Goal: Information Seeking & Learning: Learn about a topic

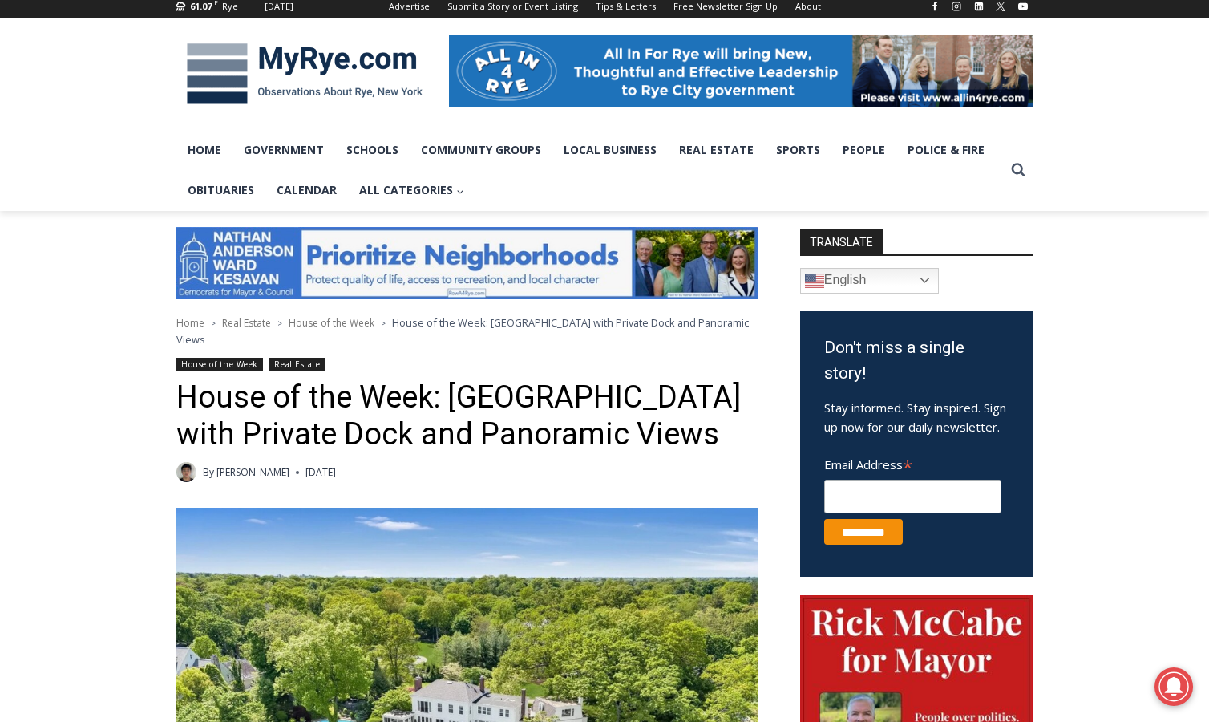
click at [241, 479] on link "[PERSON_NAME]" at bounding box center [253, 472] width 73 height 14
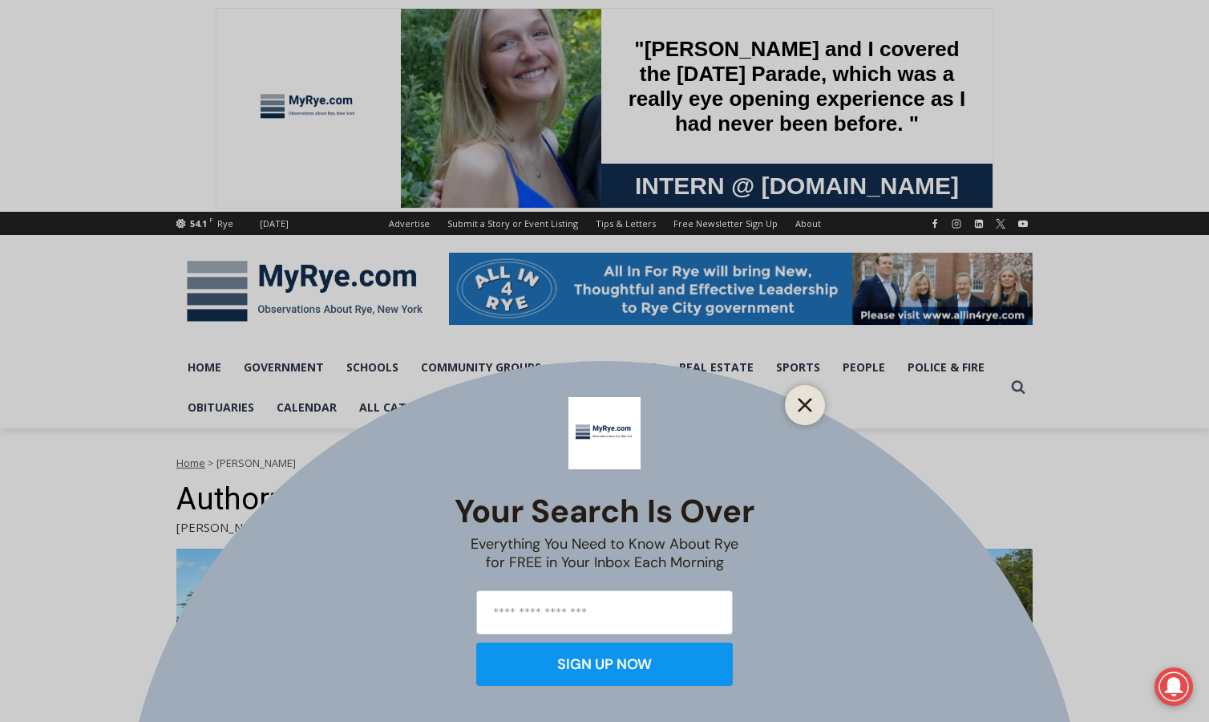
click at [811, 403] on icon "Close" at bounding box center [805, 405] width 14 height 14
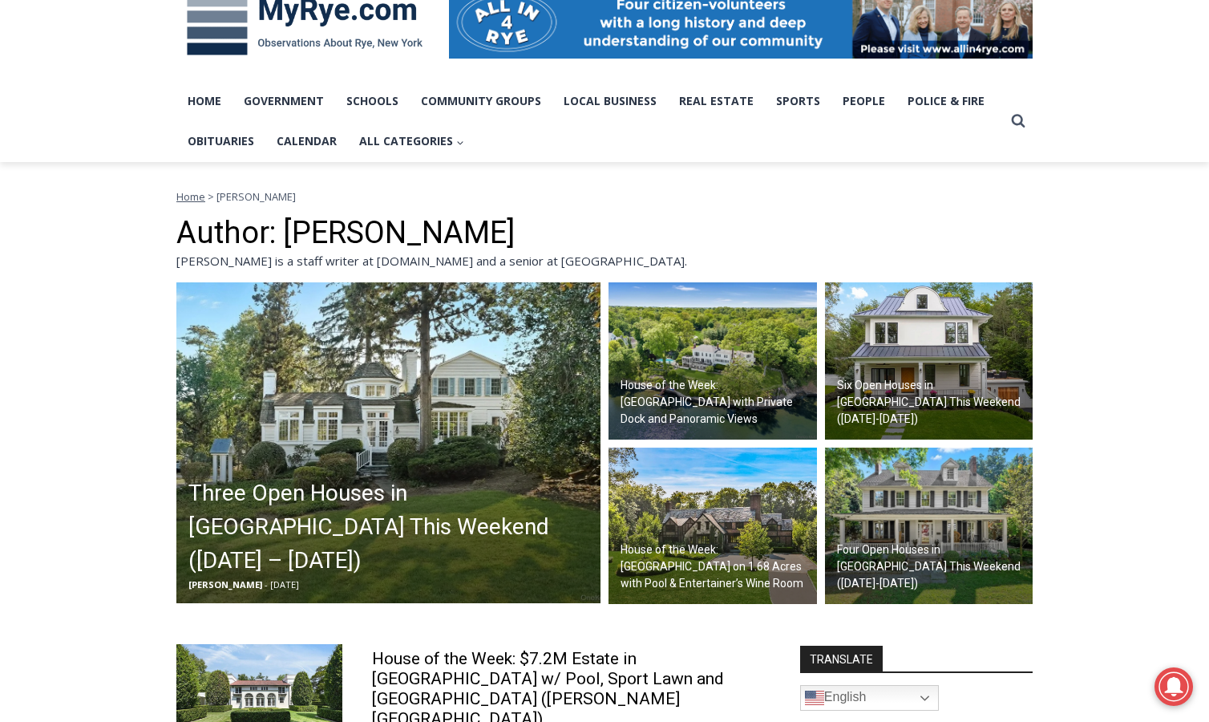
scroll to position [268, 0]
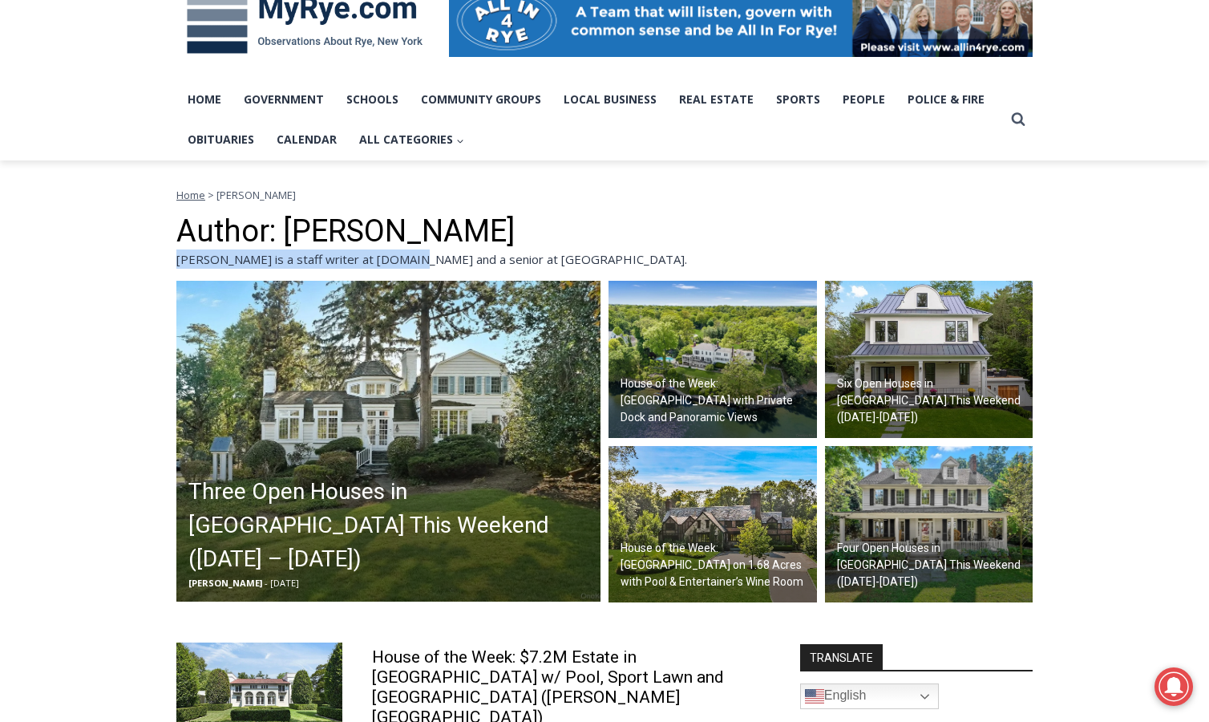
drag, startPoint x: 177, startPoint y: 257, endPoint x: 408, endPoint y: 257, distance: 231.0
click at [408, 257] on div "[PERSON_NAME] is a staff writer at [DOMAIN_NAME] and a senior at [GEOGRAPHIC_DA…" at bounding box center [604, 258] width 857 height 19
copy div "[PERSON_NAME] is a staff writer at [DOMAIN_NAME]"
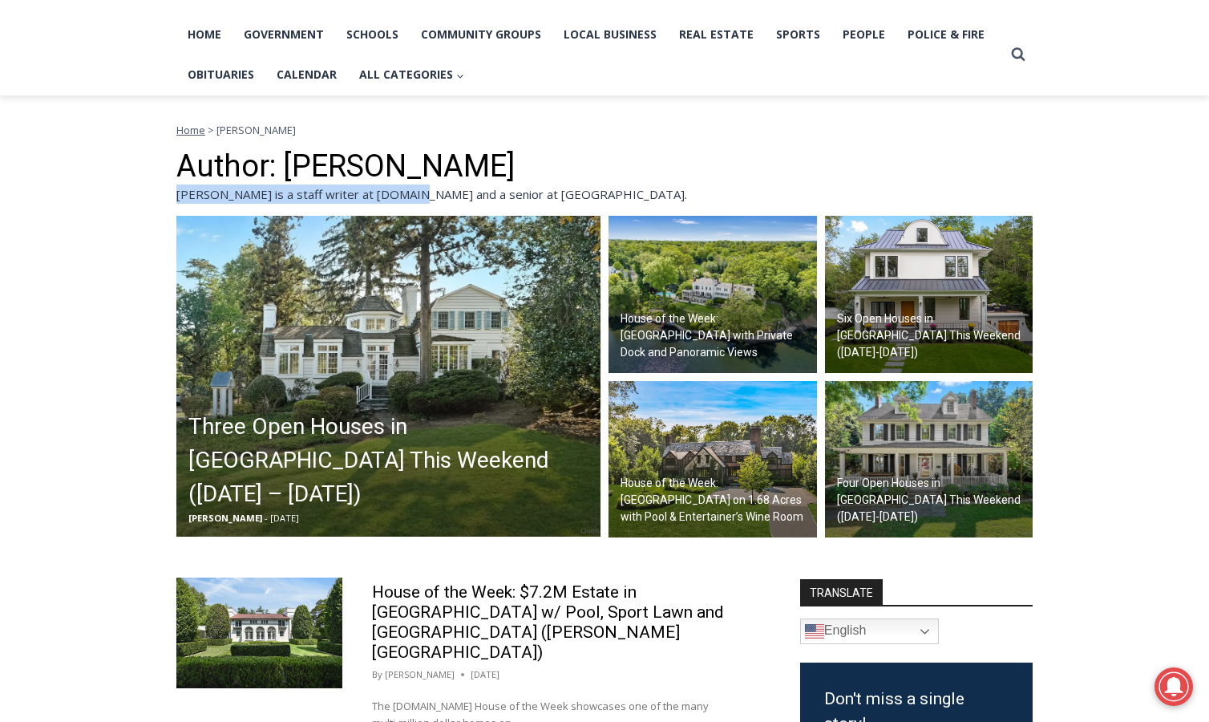
scroll to position [331, 0]
